Goal: Information Seeking & Learning: Learn about a topic

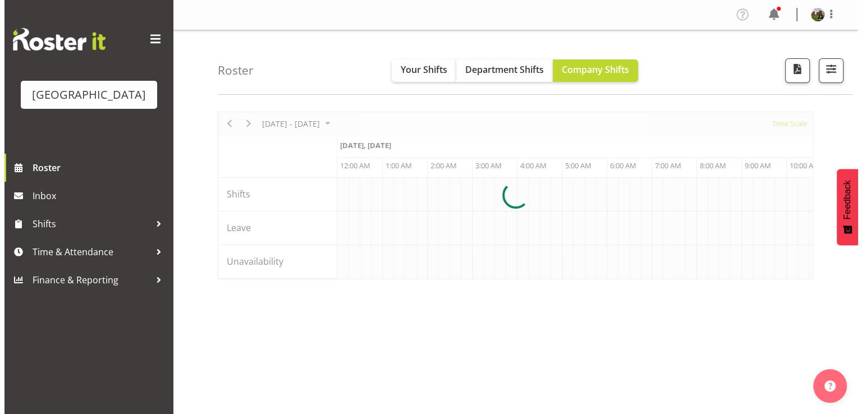
scroll to position [0, 1078]
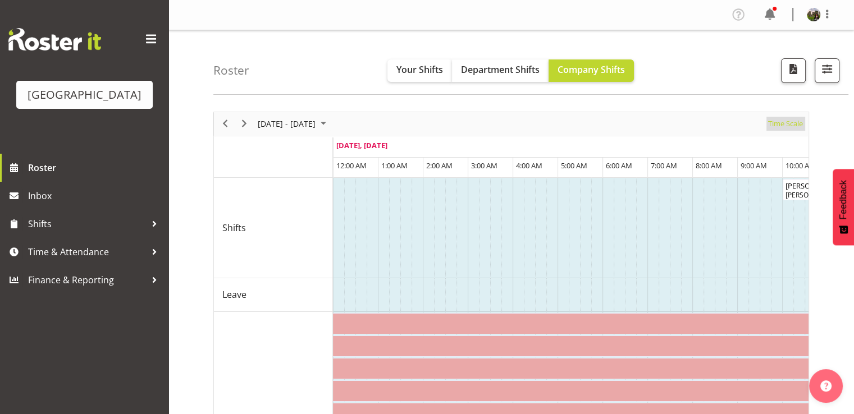
click at [790, 122] on span "Time Scale" at bounding box center [785, 124] width 37 height 14
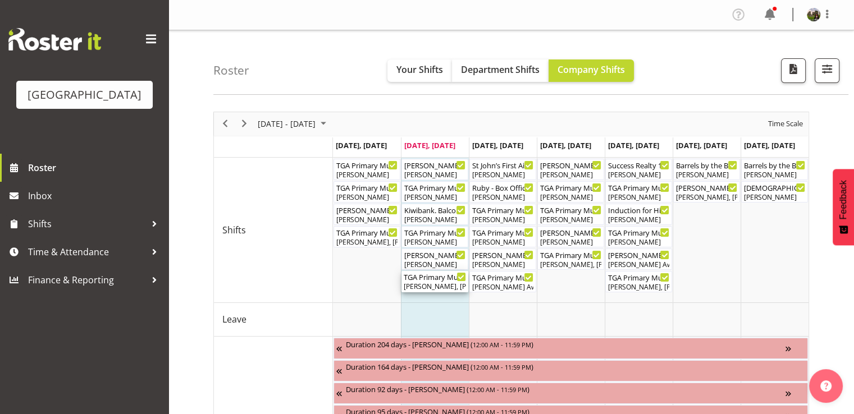
click at [429, 281] on div "TGA Primary Music Fest. Songs from Sunny Days ( 06:00 PM - 09:30 PM )" at bounding box center [435, 276] width 62 height 11
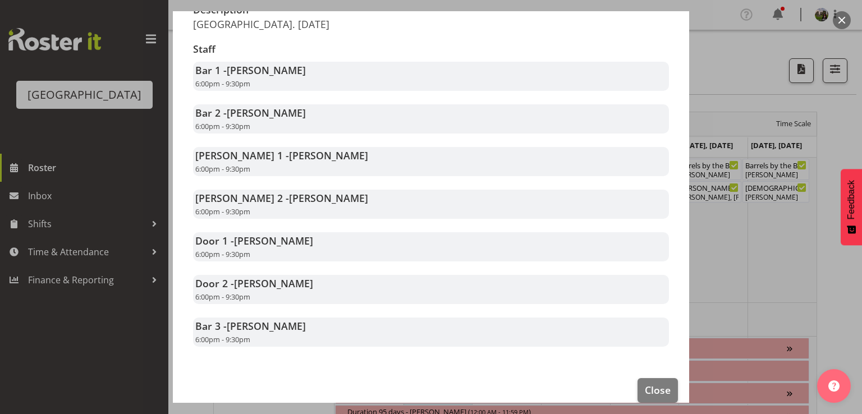
scroll to position [225, 0]
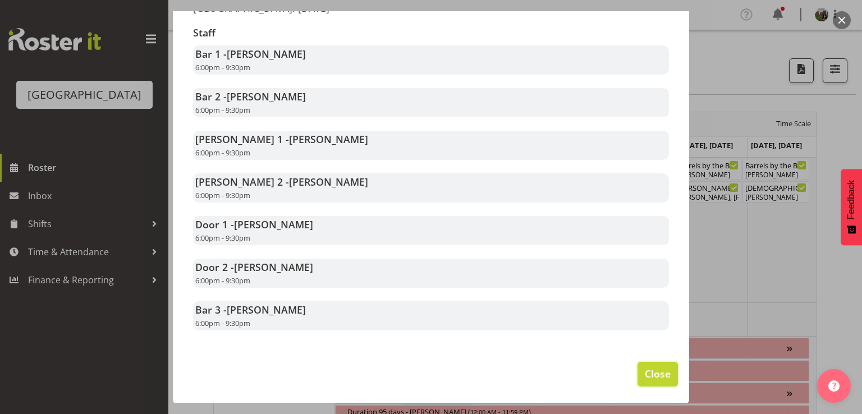
click at [642, 365] on button "Close" at bounding box center [658, 374] width 40 height 25
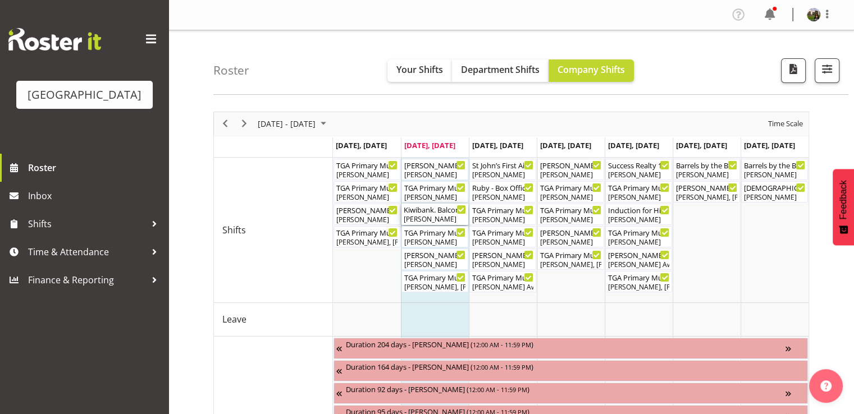
click at [425, 217] on div "[PERSON_NAME]" at bounding box center [435, 219] width 62 height 10
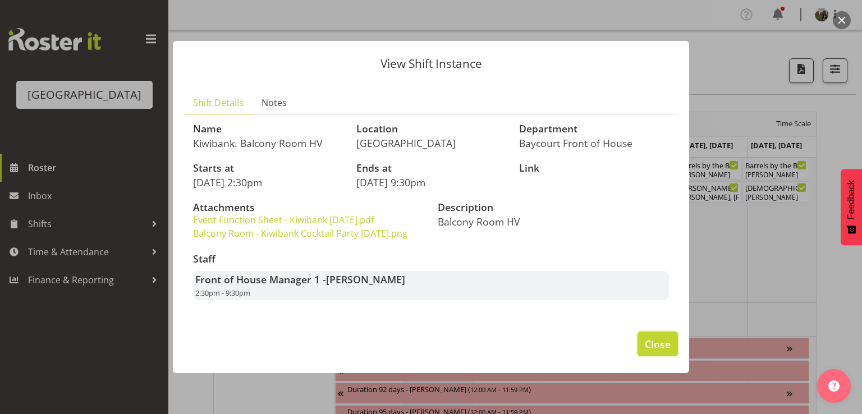
click at [651, 351] on span "Close" at bounding box center [658, 344] width 26 height 15
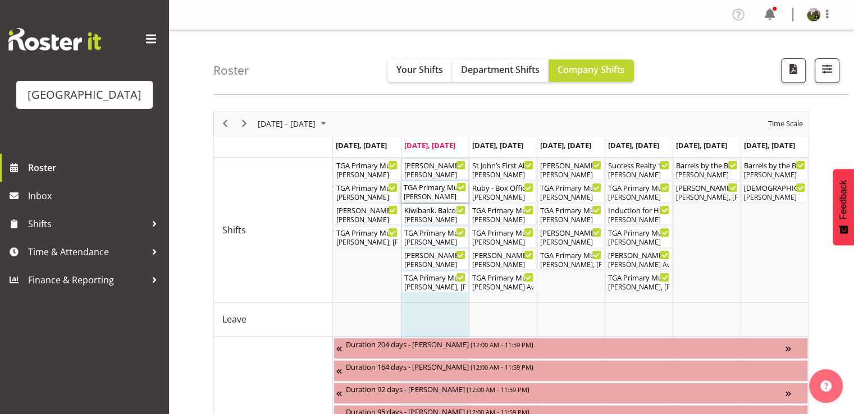
click at [422, 190] on div "TGA Primary Music Fest. Minder. [DATE] ( 12:00 PM - 02:30 PM )" at bounding box center [435, 186] width 62 height 11
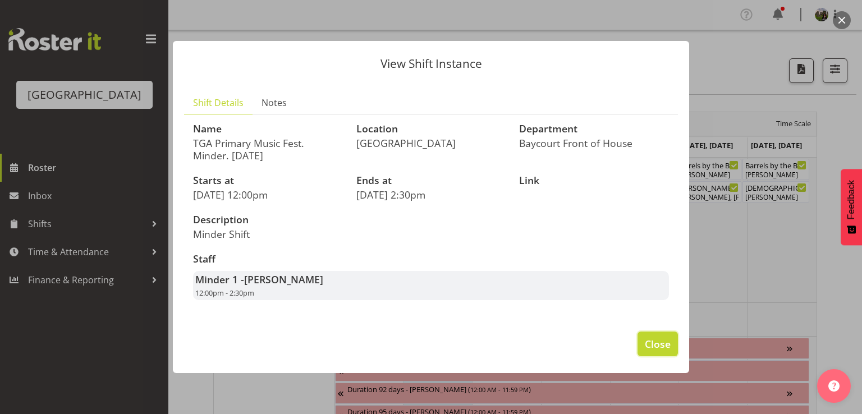
click at [662, 353] on button "Close" at bounding box center [658, 344] width 40 height 25
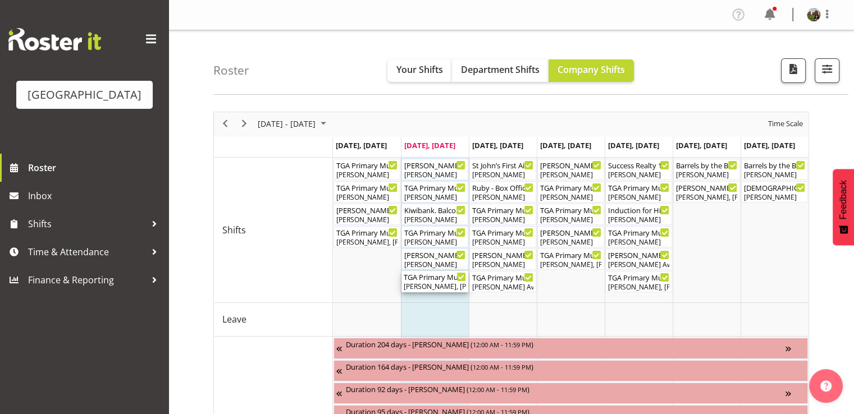
click at [432, 282] on div "[PERSON_NAME], [PERSON_NAME], [PERSON_NAME], [PERSON_NAME], [PERSON_NAME], [PER…" at bounding box center [435, 287] width 62 height 10
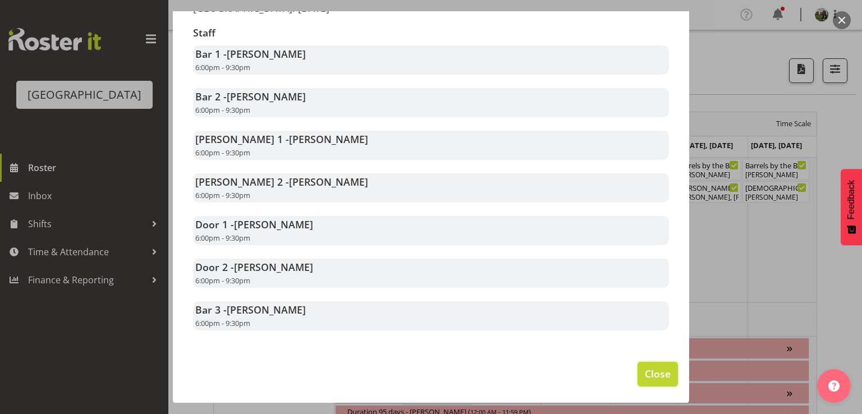
click at [645, 369] on span "Close" at bounding box center [658, 374] width 26 height 15
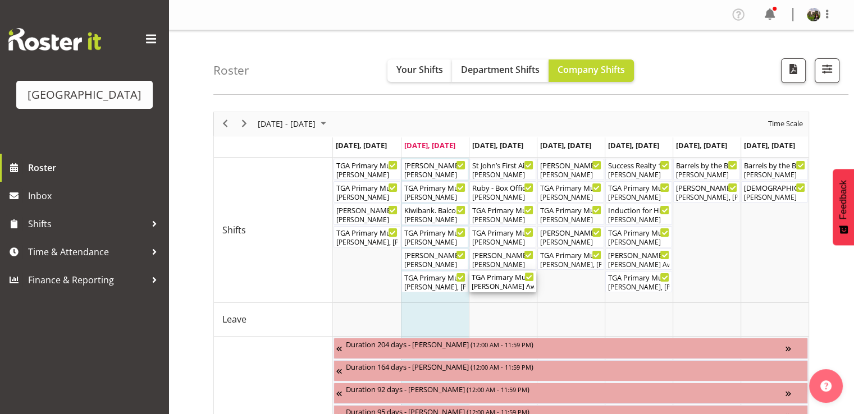
click at [491, 284] on div "[PERSON_NAME] Awhina [PERSON_NAME], [PERSON_NAME], [PERSON_NAME], [PERSON_NAME]…" at bounding box center [503, 287] width 62 height 10
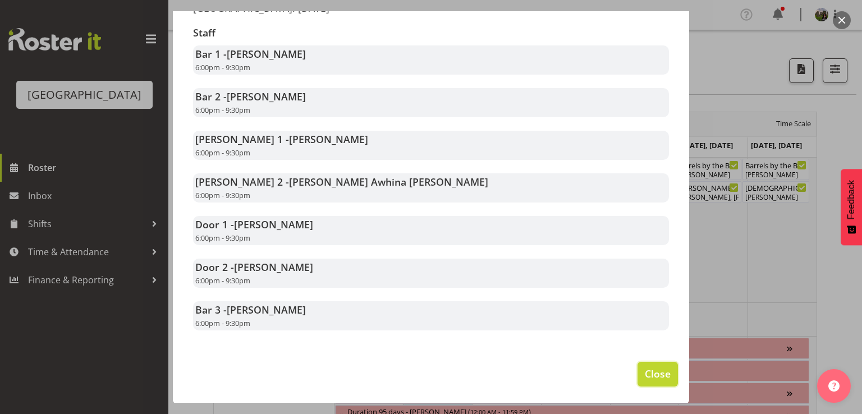
click at [645, 374] on span "Close" at bounding box center [658, 374] width 26 height 15
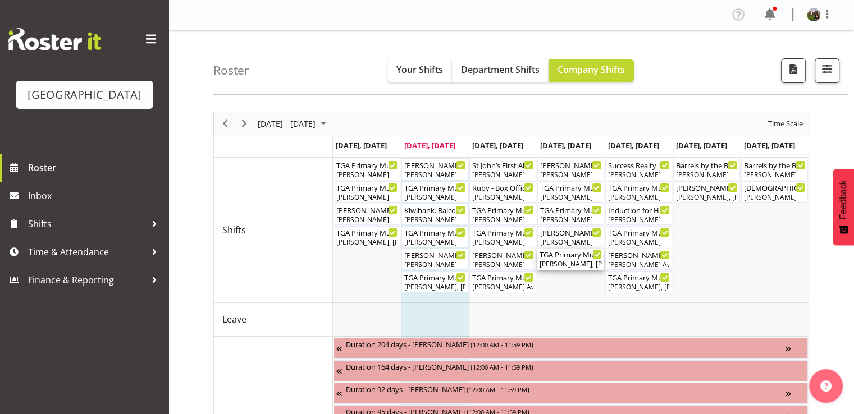
click at [564, 258] on div "TGA Primary Music Fest. Songs from Sunny Days ( 06:00 PM - 09:30 PM )" at bounding box center [570, 254] width 62 height 11
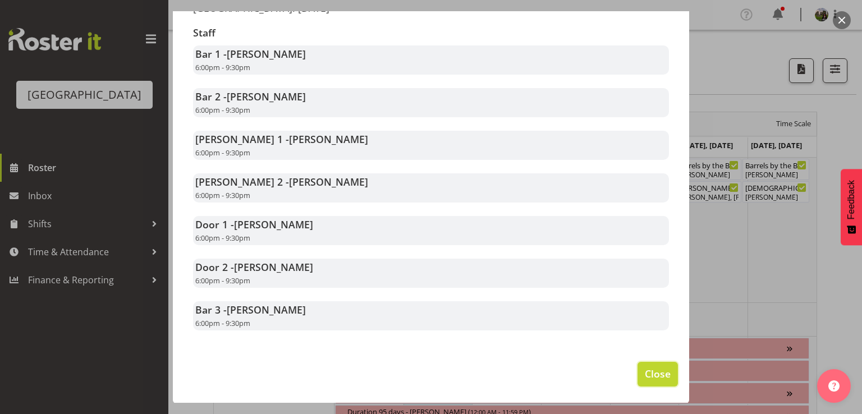
click at [651, 375] on span "Close" at bounding box center [658, 374] width 26 height 15
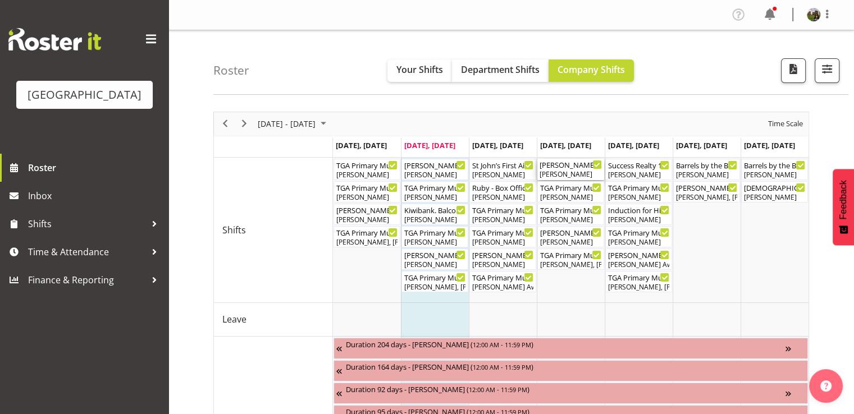
click at [566, 167] on div "[PERSON_NAME] - Box Office (Daytime Shifts) ( 10:00 AM - 02:00 PM )" at bounding box center [570, 164] width 62 height 11
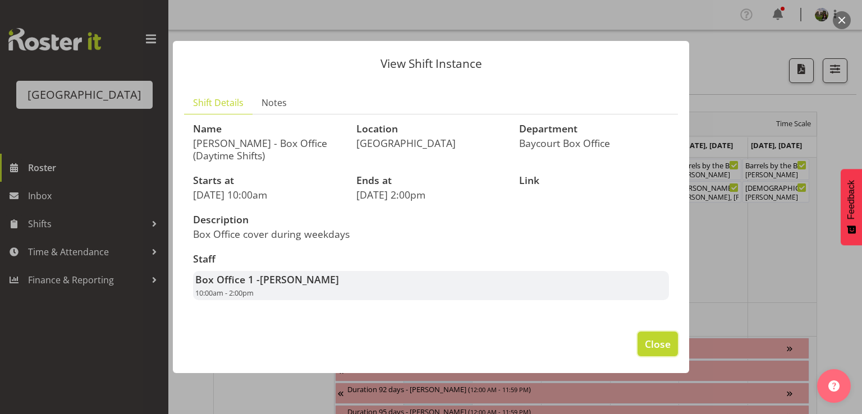
click at [667, 348] on span "Close" at bounding box center [658, 344] width 26 height 15
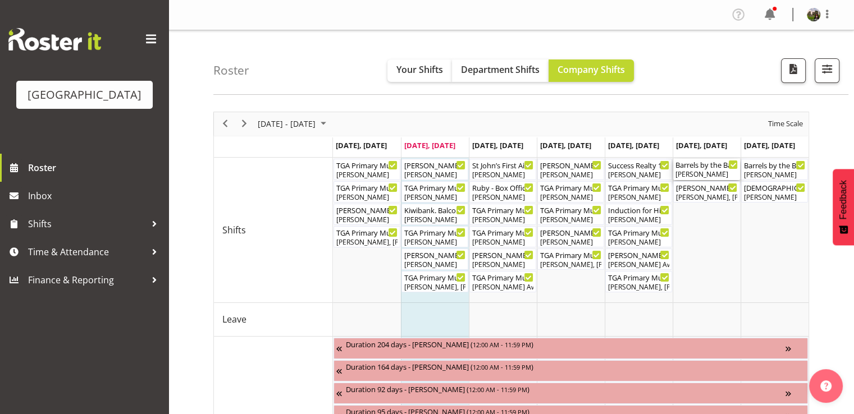
click at [707, 166] on div "Barrels by the Bay - NZ Whisky Fest Cargo Shed ( 10:00 AM - 09:00 PM )" at bounding box center [706, 164] width 62 height 11
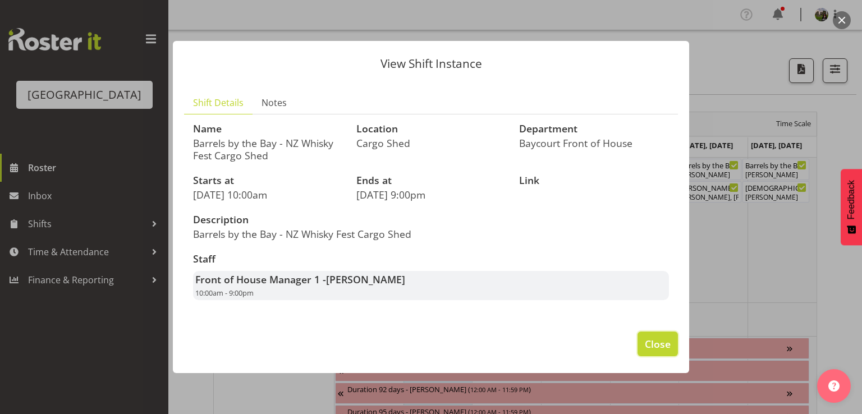
click at [657, 345] on span "Close" at bounding box center [658, 344] width 26 height 15
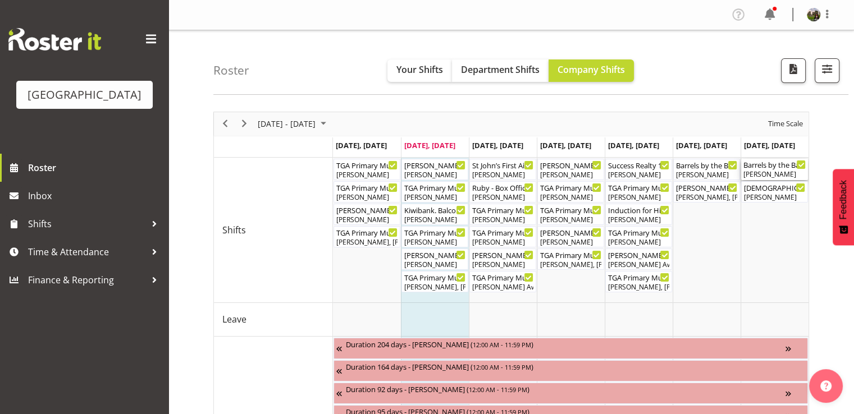
click at [765, 168] on div "Barrels by the Bay - NZ Whisky Fest Cargo Shed Pack out ( 08:30 AM - 12:00 PM )" at bounding box center [774, 164] width 62 height 11
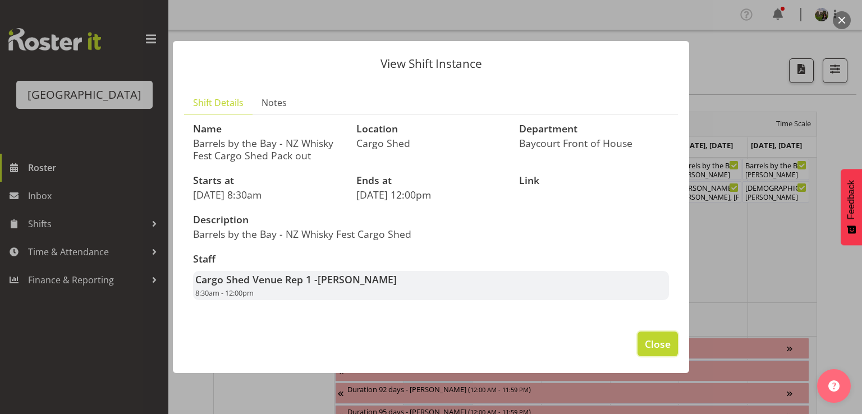
click at [660, 335] on button "Close" at bounding box center [658, 344] width 40 height 25
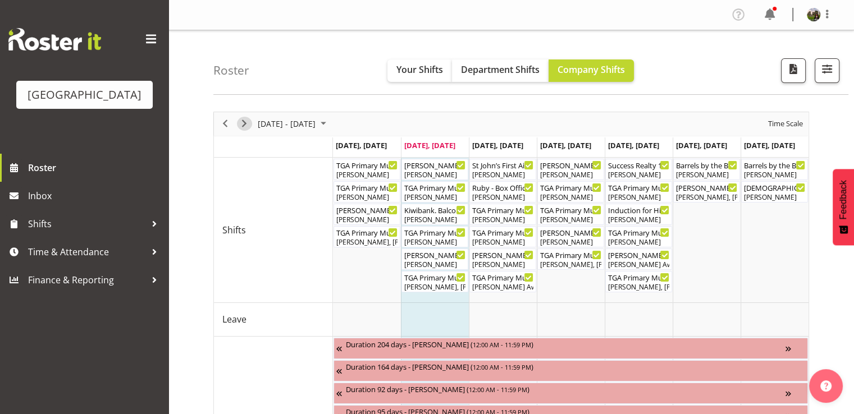
click at [242, 126] on span "Next" at bounding box center [243, 124] width 13 height 14
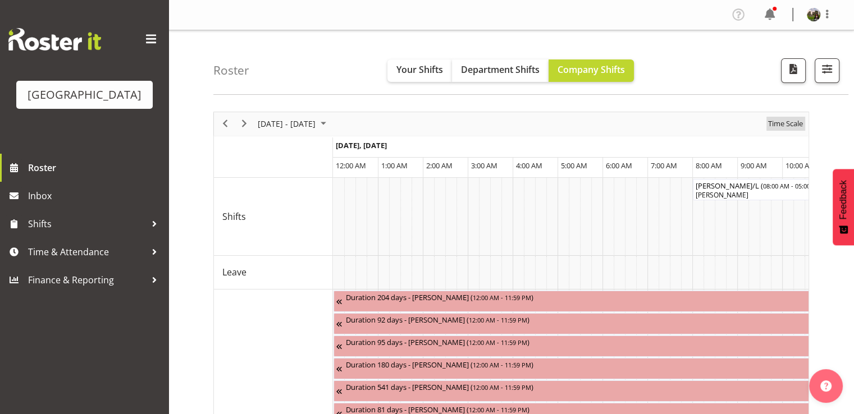
click at [772, 125] on span "Time Scale" at bounding box center [785, 124] width 37 height 14
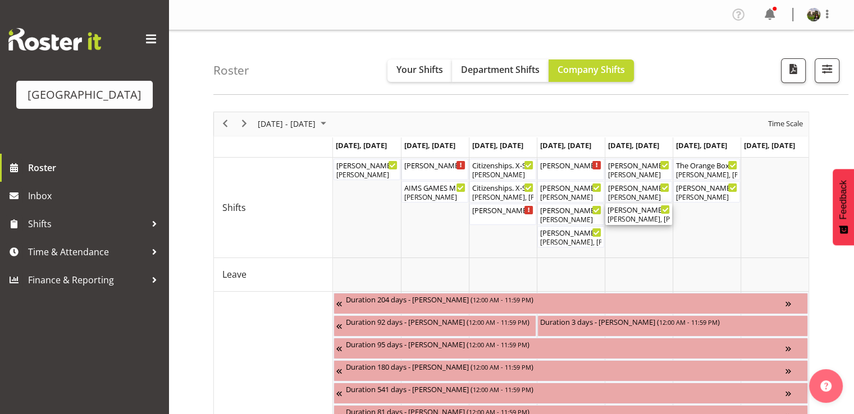
click at [628, 214] on div "[PERSON_NAME] Bloody [PERSON_NAME] ( 06:30 PM - 10:30 PM )" at bounding box center [638, 209] width 62 height 11
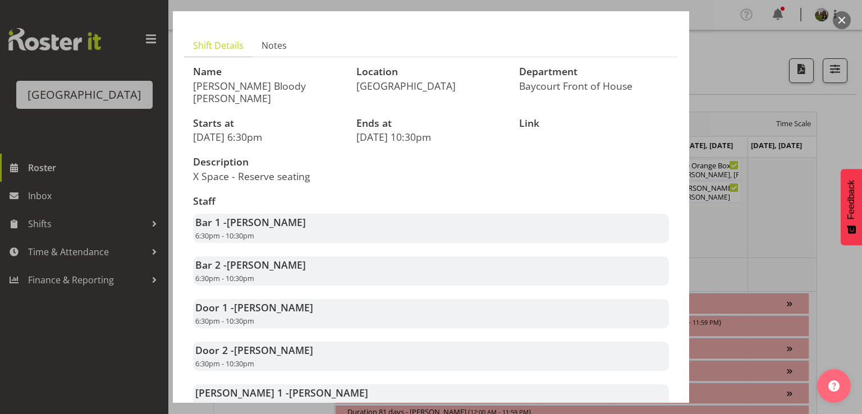
scroll to position [182, 0]
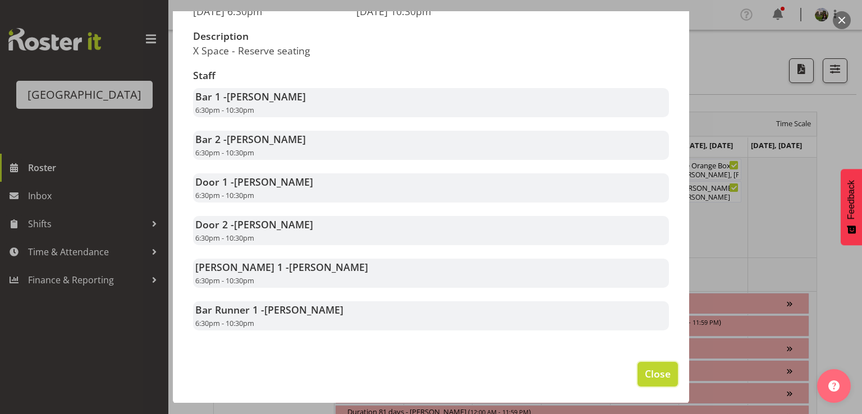
click at [654, 371] on span "Close" at bounding box center [658, 374] width 26 height 15
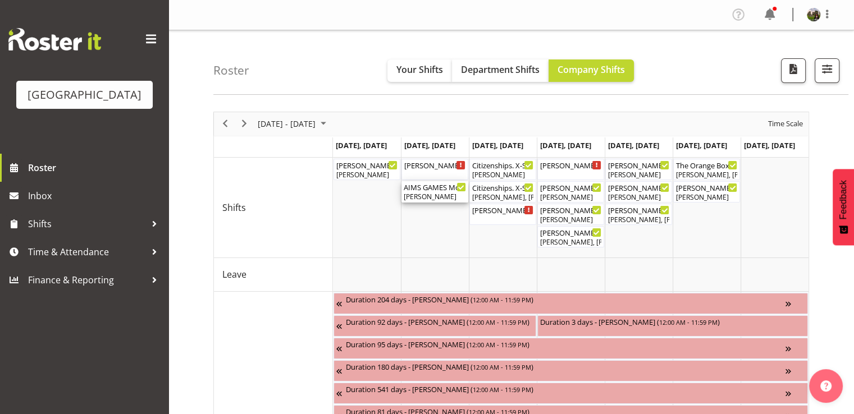
click at [423, 191] on div "AIMS GAMES Movie Night (backup venue) Cargo Shed ( 03:30 PM - 09:30 PM )" at bounding box center [435, 186] width 62 height 11
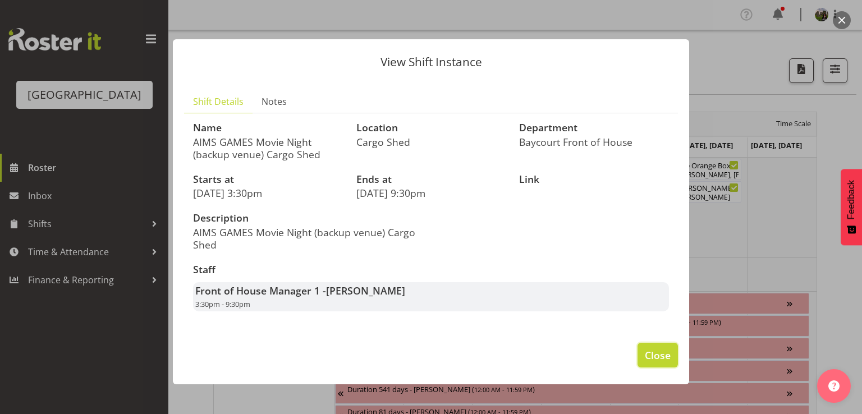
click at [651, 353] on span "Close" at bounding box center [658, 355] width 26 height 15
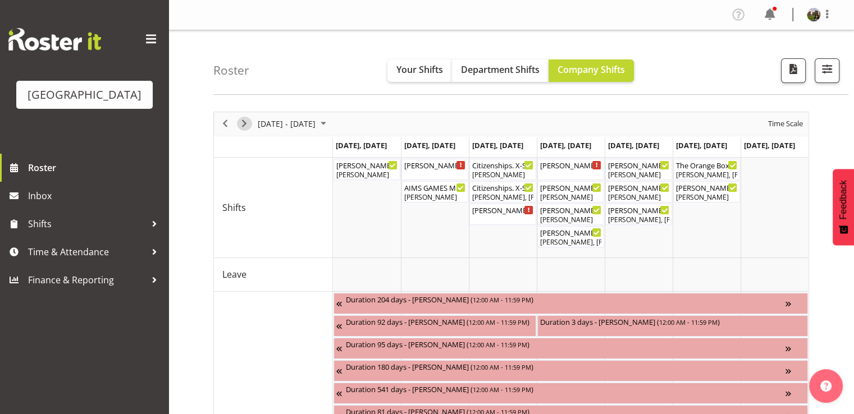
click at [249, 122] on span "Next" at bounding box center [243, 124] width 13 height 14
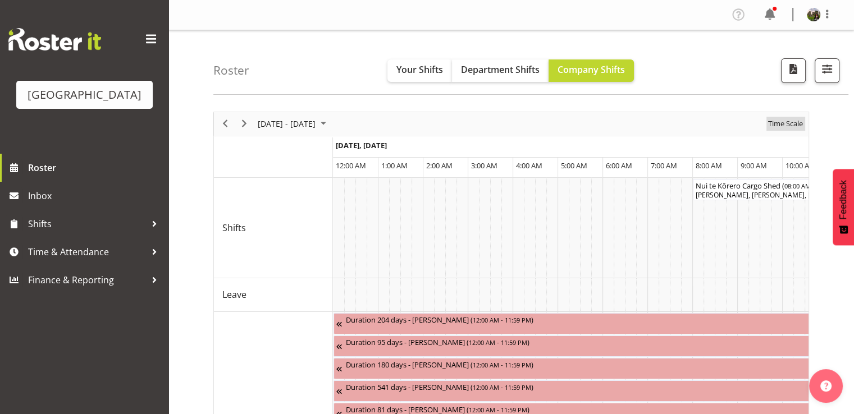
click at [780, 125] on span "Time Scale" at bounding box center [785, 124] width 37 height 14
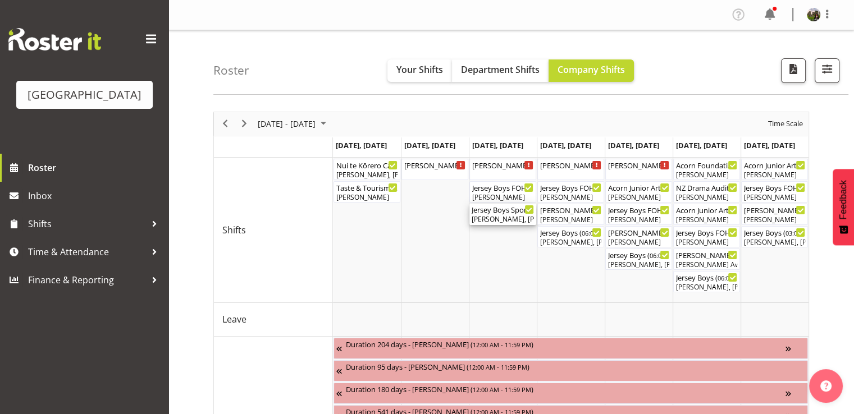
click at [496, 213] on div "Jersey Boys Sponsors Night ( 05:15 PM - 10:10 PM )" at bounding box center [503, 209] width 62 height 11
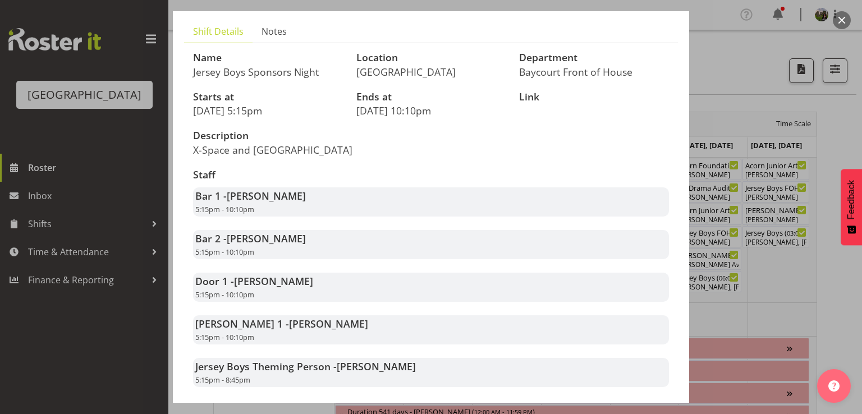
scroll to position [139, 0]
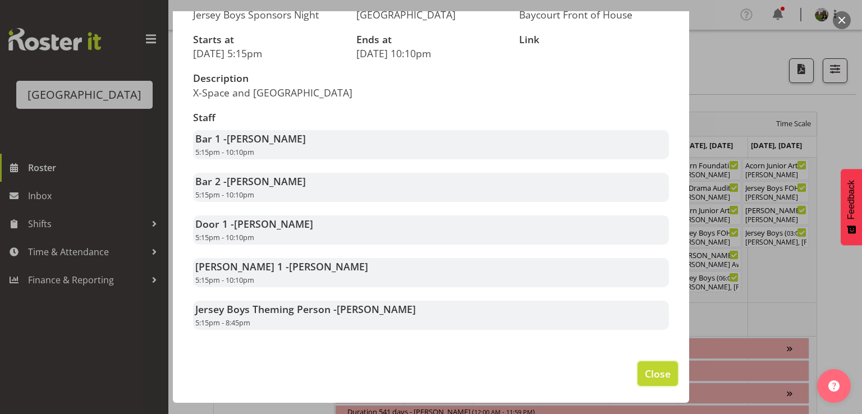
click at [657, 370] on span "Close" at bounding box center [658, 374] width 26 height 15
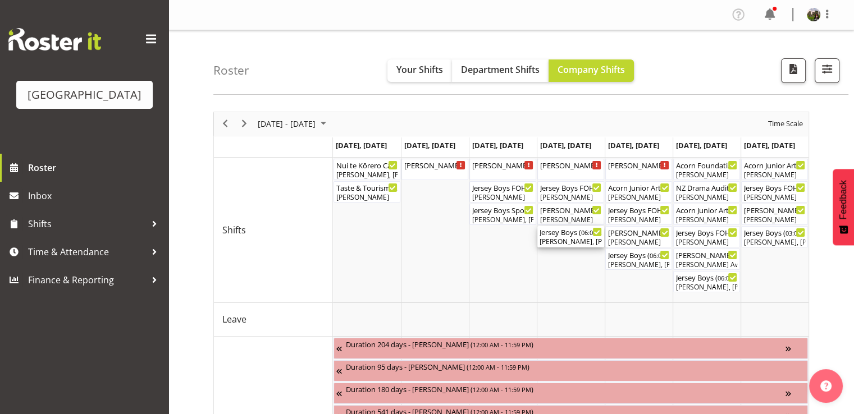
click at [547, 232] on div "Jersey Boys ( 06:00 PM - 11:59 PM )" at bounding box center [570, 231] width 62 height 11
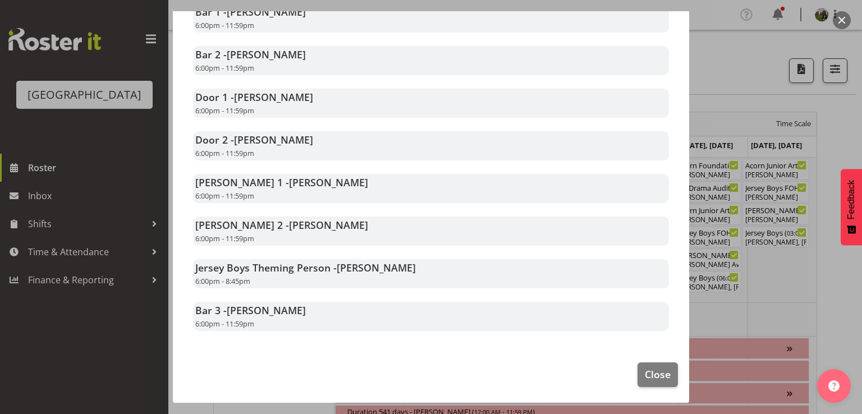
scroll to position [267, 0]
click at [655, 376] on span "Close" at bounding box center [658, 373] width 26 height 15
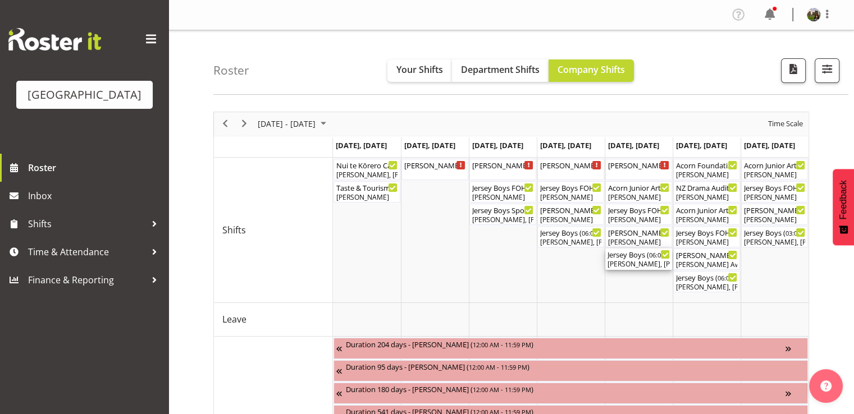
click at [621, 259] on div "[PERSON_NAME], [PERSON_NAME], [PERSON_NAME], [PERSON_NAME], [PERSON_NAME], [PER…" at bounding box center [638, 264] width 62 height 10
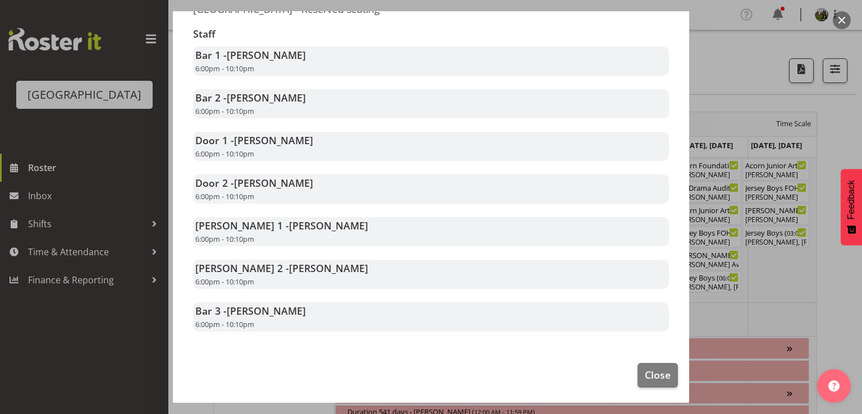
scroll to position [225, 0]
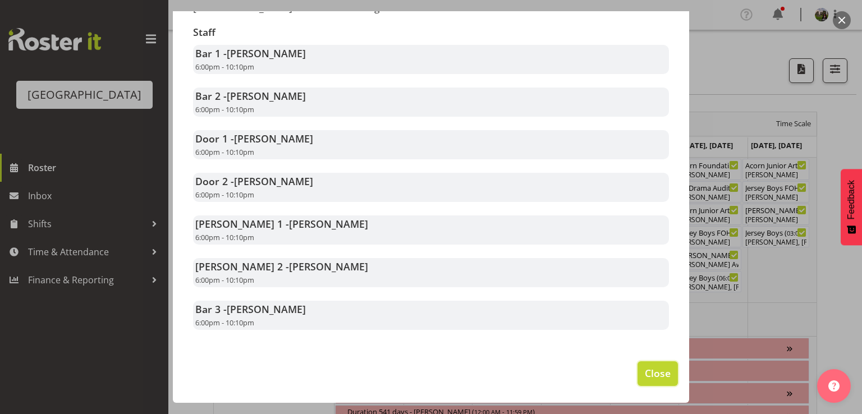
click at [647, 376] on span "Close" at bounding box center [658, 373] width 26 height 15
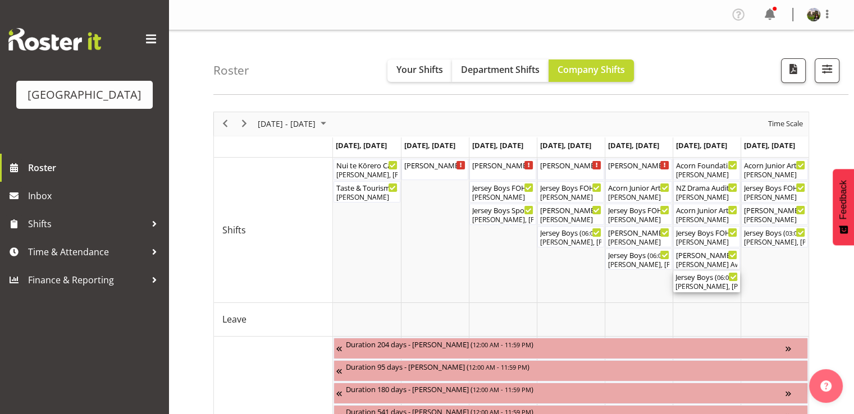
click at [713, 286] on div "[PERSON_NAME], [PERSON_NAME], [PERSON_NAME], [PERSON_NAME], [PERSON_NAME], [PER…" at bounding box center [706, 287] width 62 height 10
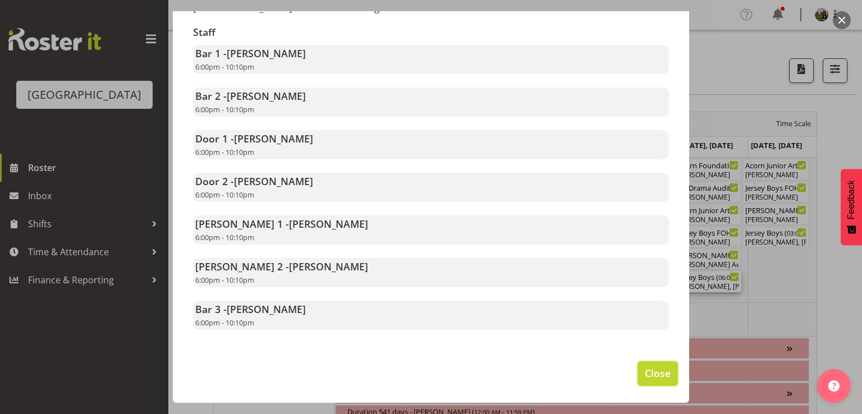
click at [652, 377] on span "Close" at bounding box center [658, 373] width 26 height 15
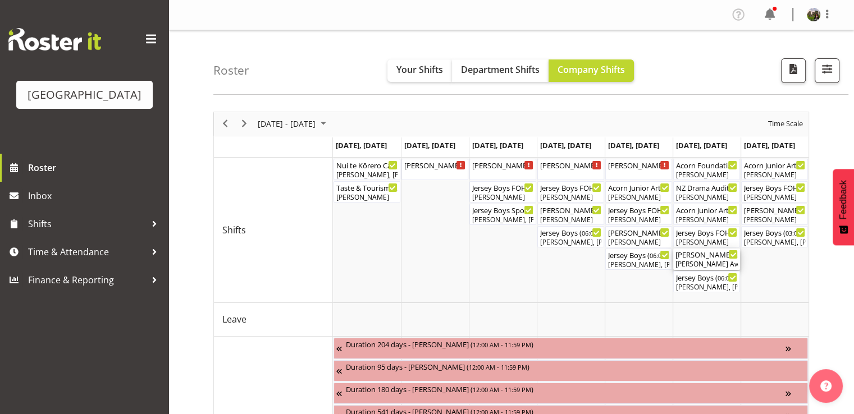
click at [698, 262] on div "[PERSON_NAME] Awhina [PERSON_NAME]" at bounding box center [706, 264] width 62 height 10
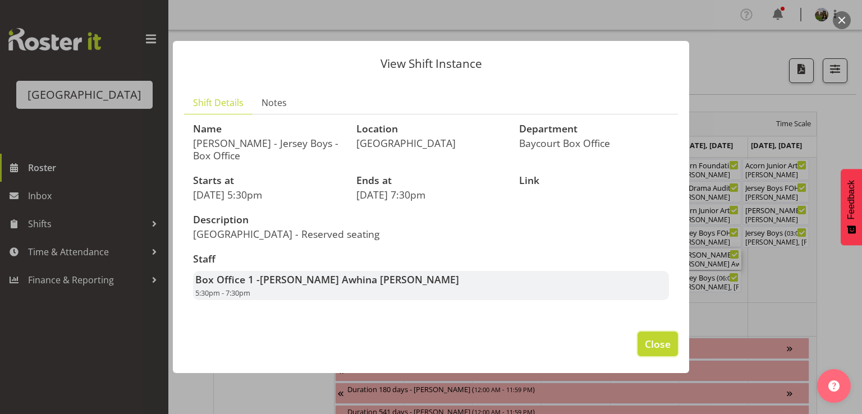
click at [649, 338] on span "Close" at bounding box center [658, 344] width 26 height 15
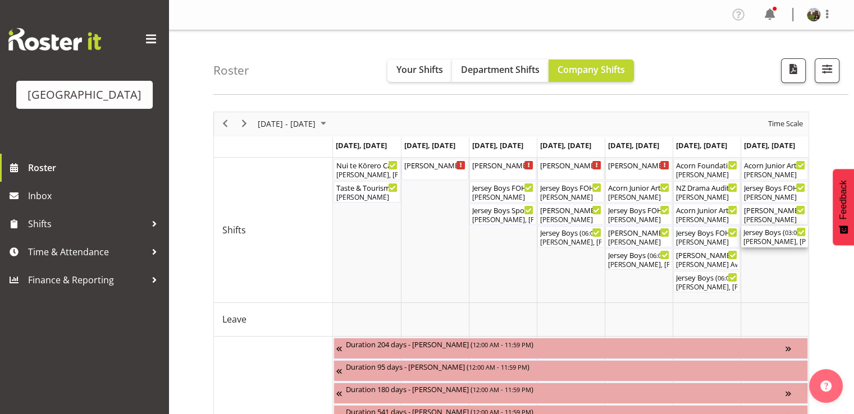
click at [754, 235] on div "Jersey Boys ( 03:00 PM - 07:10 PM )" at bounding box center [774, 231] width 62 height 11
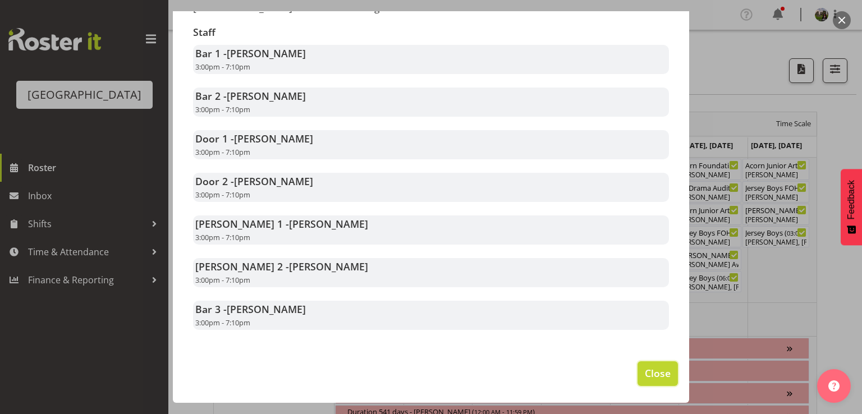
click at [658, 373] on span "Close" at bounding box center [658, 373] width 26 height 15
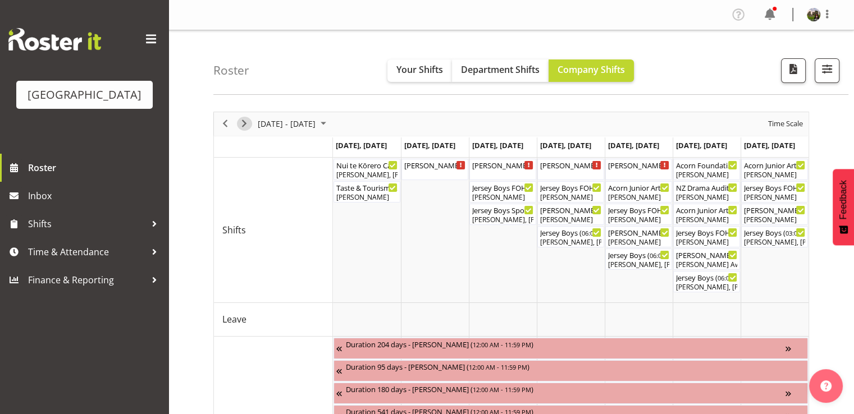
click at [245, 119] on span "Next" at bounding box center [243, 124] width 13 height 14
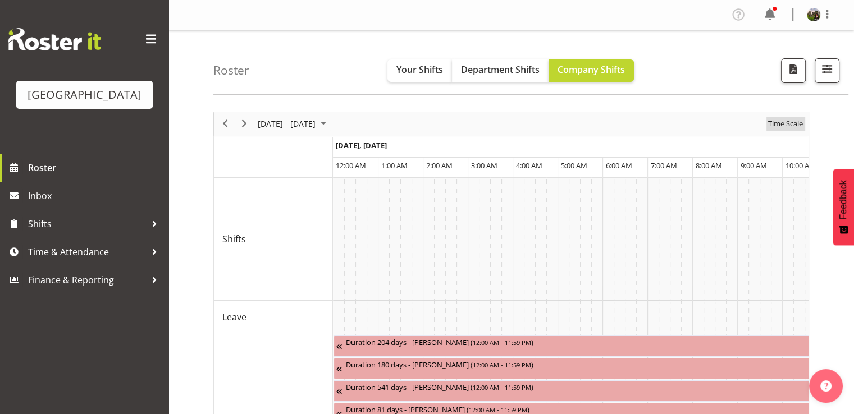
click at [779, 127] on span "Time Scale" at bounding box center [785, 124] width 37 height 14
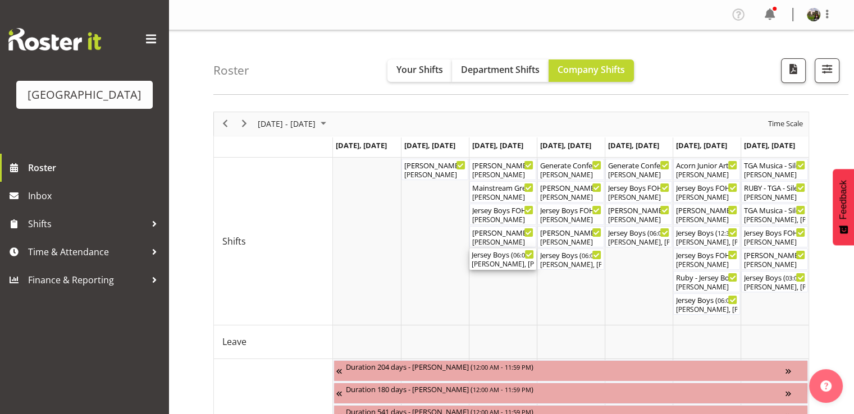
click at [504, 259] on div "Jersey Boys ( 06:00 PM - 10:10 PM )" at bounding box center [503, 254] width 62 height 11
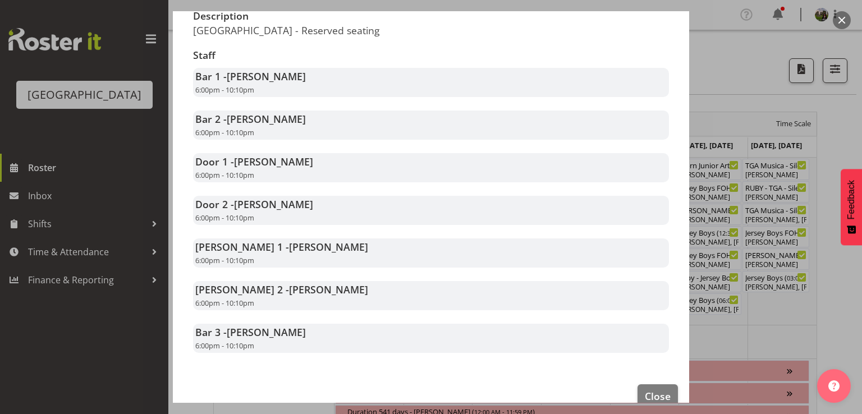
scroll to position [225, 0]
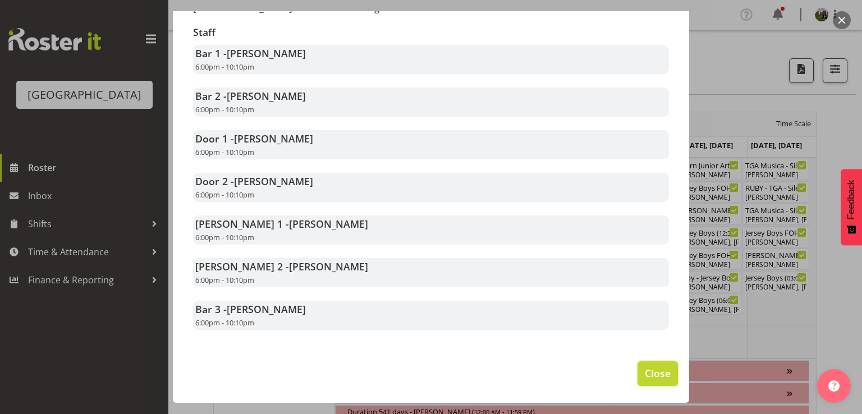
click at [645, 377] on span "Close" at bounding box center [658, 373] width 26 height 15
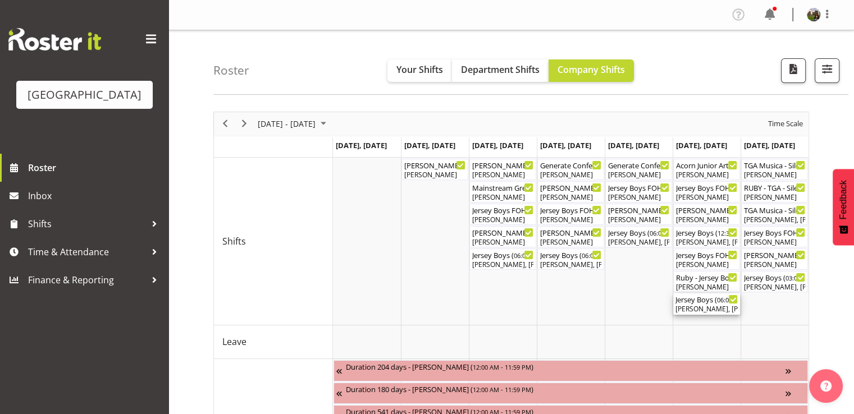
click at [709, 305] on div "[PERSON_NAME], [PERSON_NAME], [PERSON_NAME], [PERSON_NAME] Awhina [PERSON_NAME]…" at bounding box center [706, 309] width 62 height 10
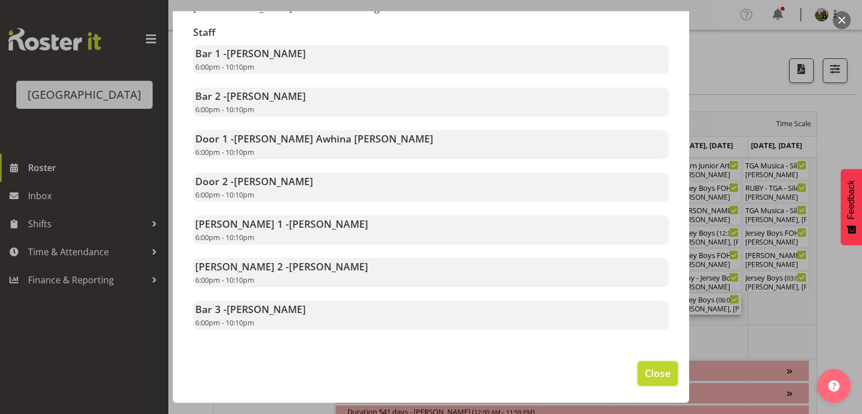
click at [645, 372] on span "Close" at bounding box center [658, 373] width 26 height 15
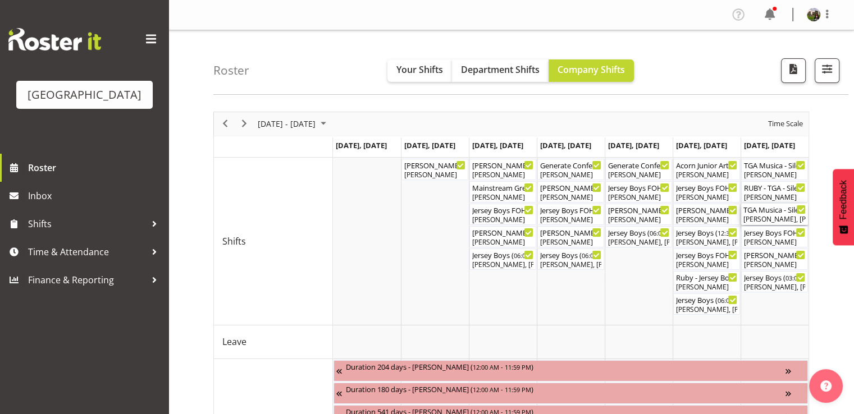
click at [759, 214] on div "TGA Musica - Silent Movies Live ( 12:00 PM - 03:10 PM )" at bounding box center [774, 209] width 62 height 11
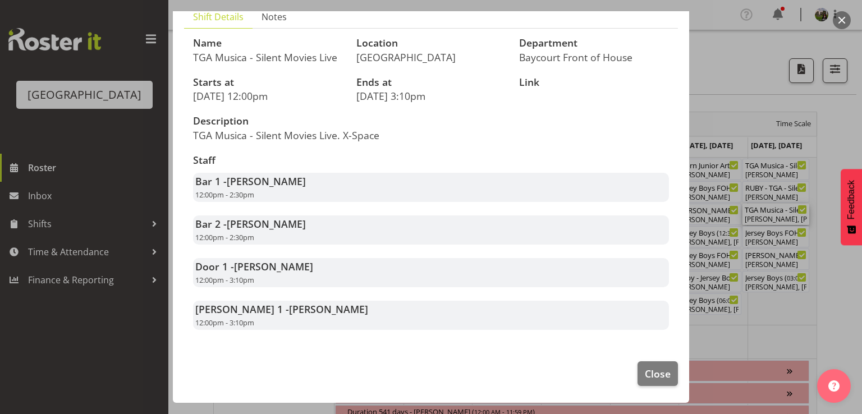
scroll to position [97, 0]
click at [645, 368] on span "Close" at bounding box center [658, 374] width 26 height 15
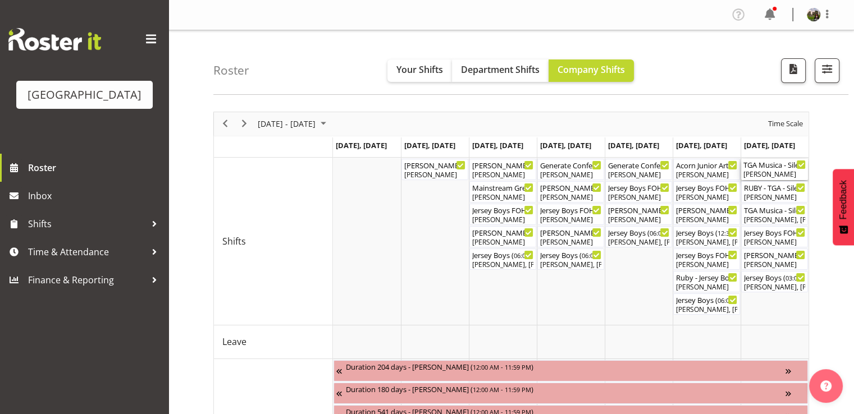
click at [762, 169] on div "TGA Musica - Silent Movies Live. FOHM shift ( 11:30 AM - 03:25 PM ) [PERSON_NAM…" at bounding box center [774, 169] width 62 height 21
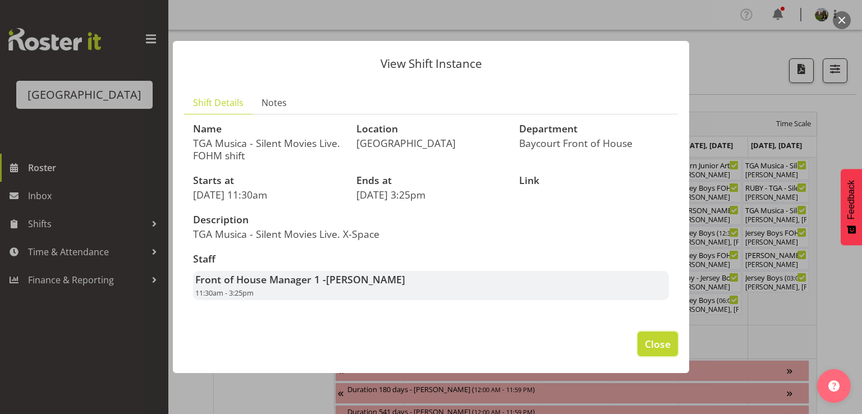
click at [657, 341] on span "Close" at bounding box center [658, 344] width 26 height 15
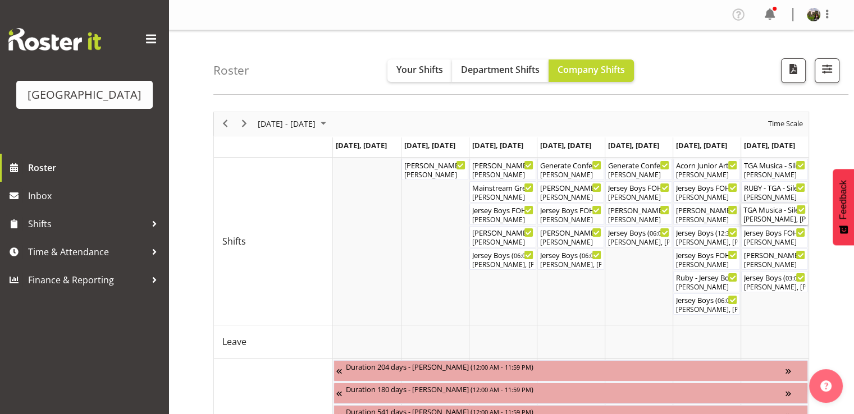
click at [763, 217] on div "[PERSON_NAME], [PERSON_NAME], [PERSON_NAME], [PERSON_NAME]" at bounding box center [774, 219] width 62 height 10
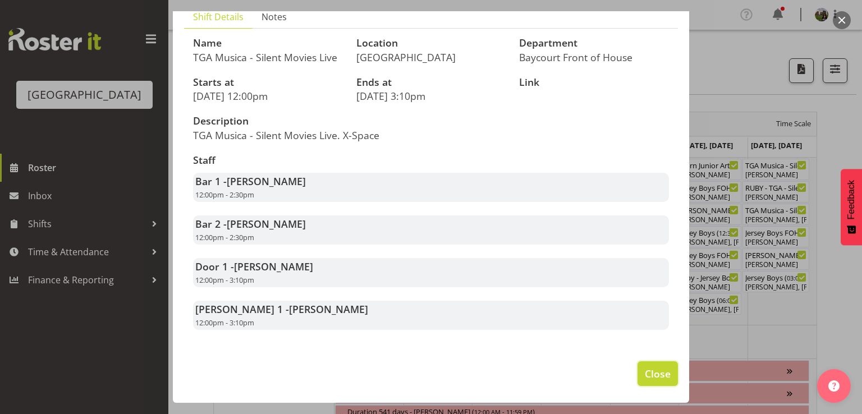
click at [645, 372] on span "Close" at bounding box center [658, 374] width 26 height 15
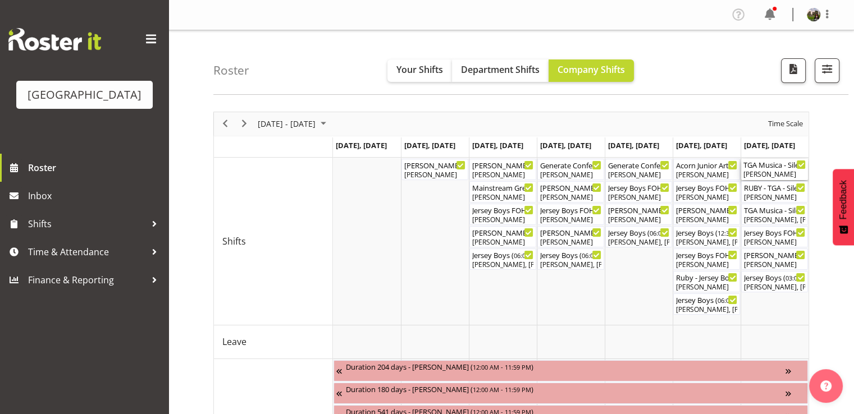
click at [760, 166] on div "TGA Musica - Silent Movies Live. FOHM shift ( 11:30 AM - 03:25 PM )" at bounding box center [774, 164] width 62 height 11
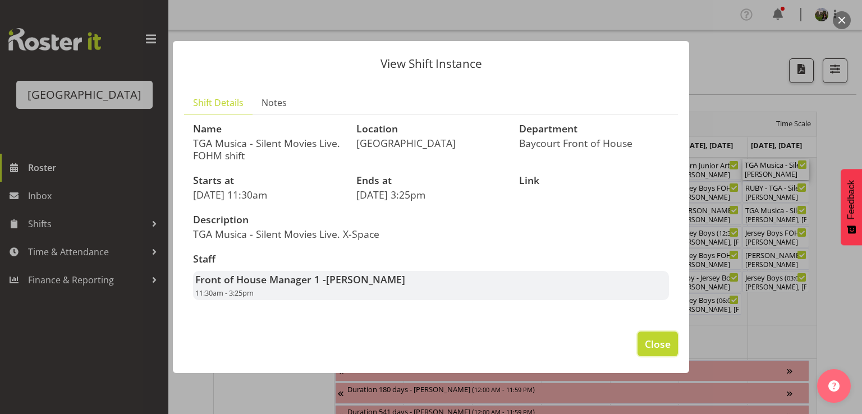
click at [648, 342] on span "Close" at bounding box center [658, 344] width 26 height 15
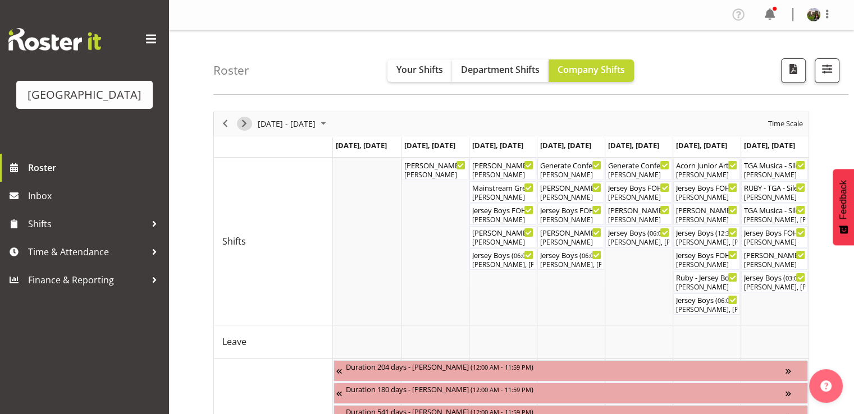
click at [240, 122] on span "Next" at bounding box center [243, 124] width 13 height 14
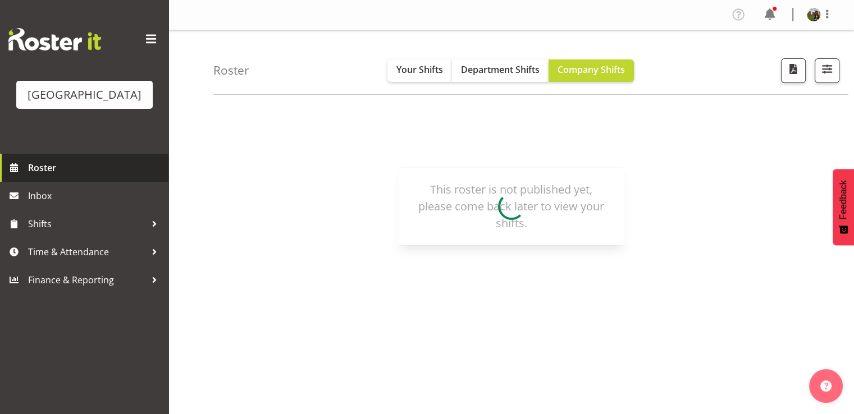
click at [31, 176] on span "Roster" at bounding box center [95, 167] width 135 height 17
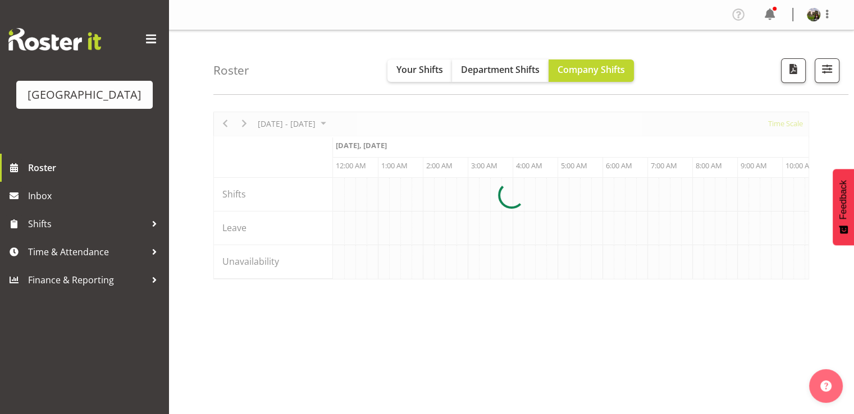
scroll to position [0, 1078]
